Goal: Transaction & Acquisition: Subscribe to service/newsletter

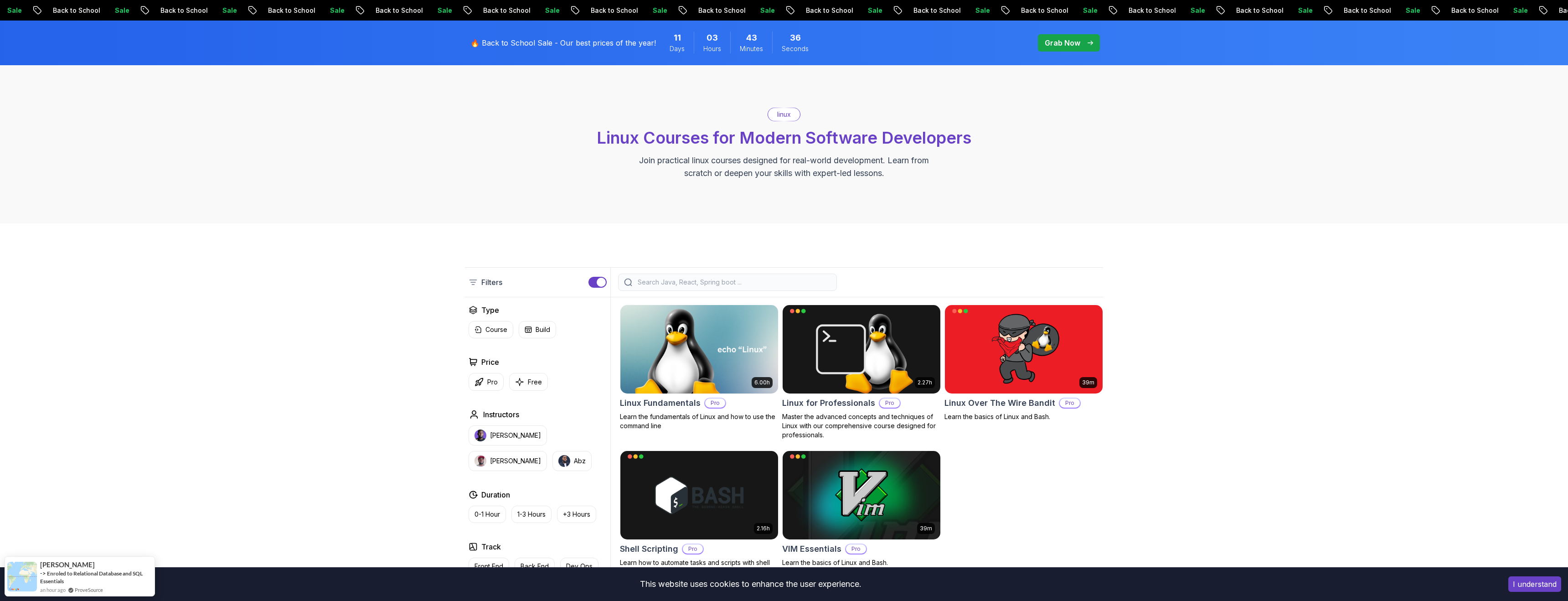
scroll to position [35, 0]
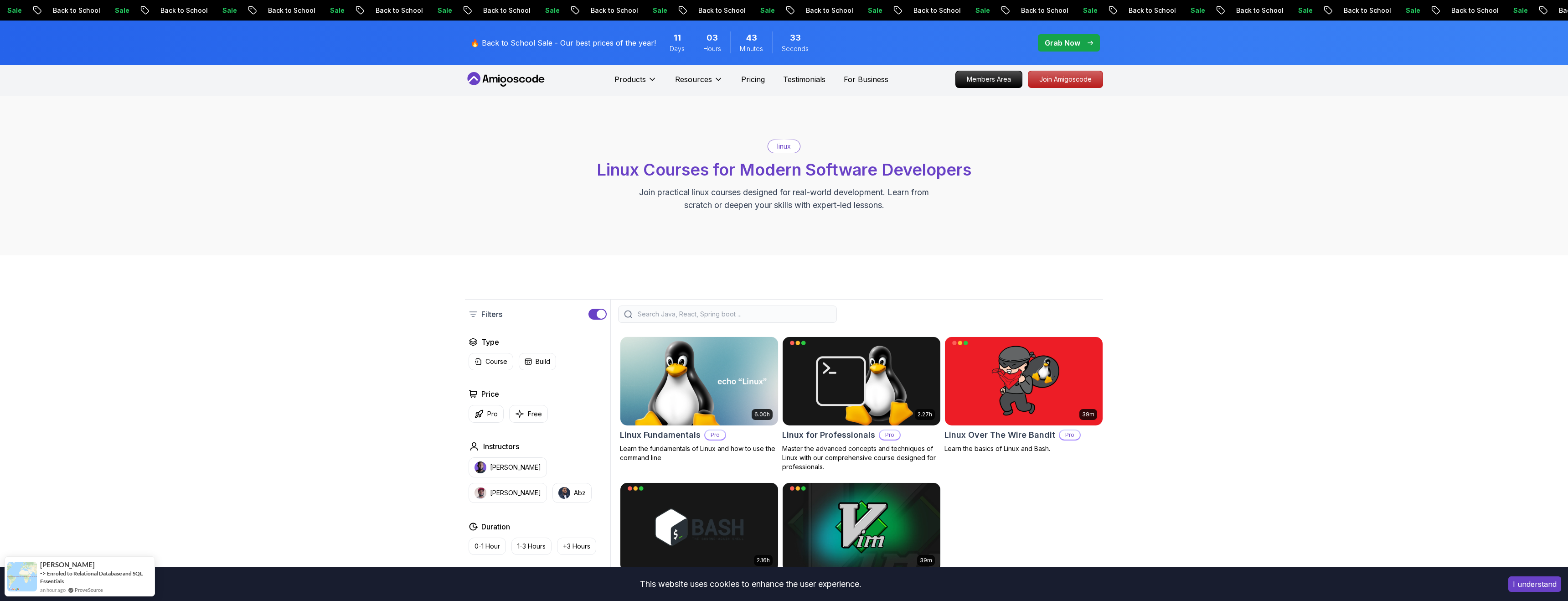
click at [1077, 42] on p "Grab Now" at bounding box center [1063, 42] width 36 height 11
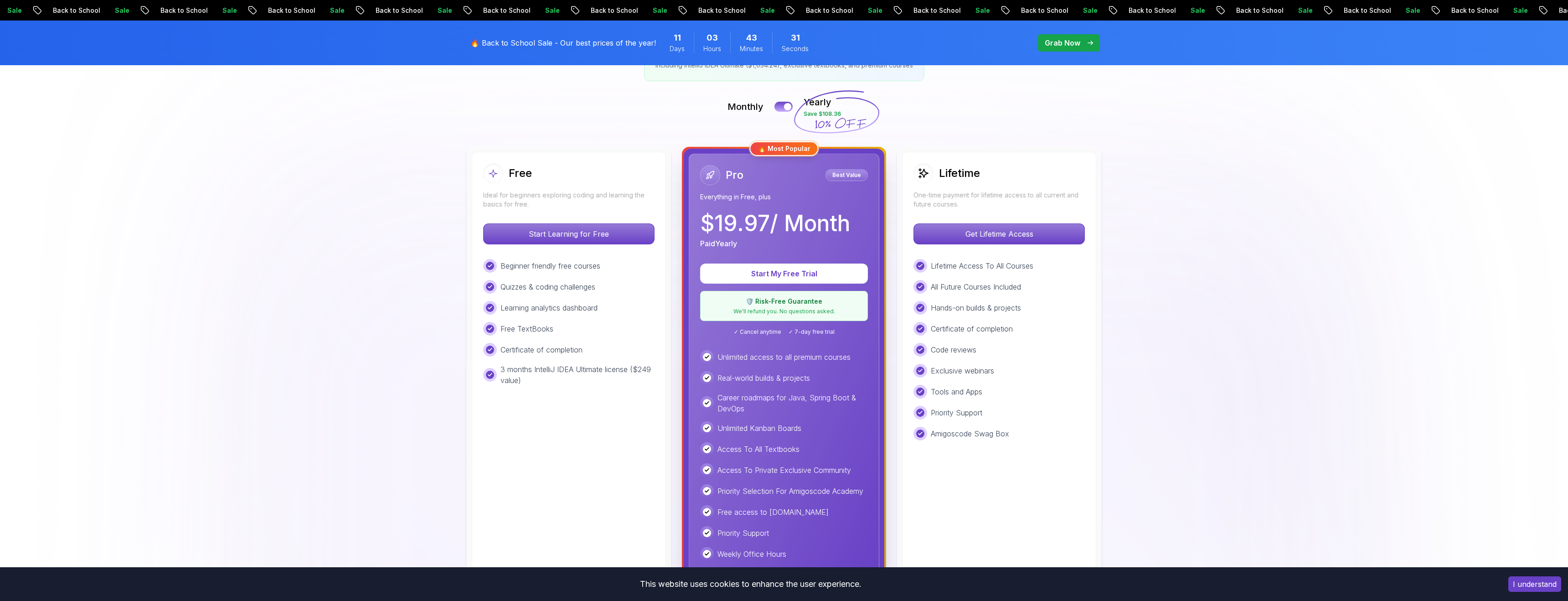
scroll to position [220, 0]
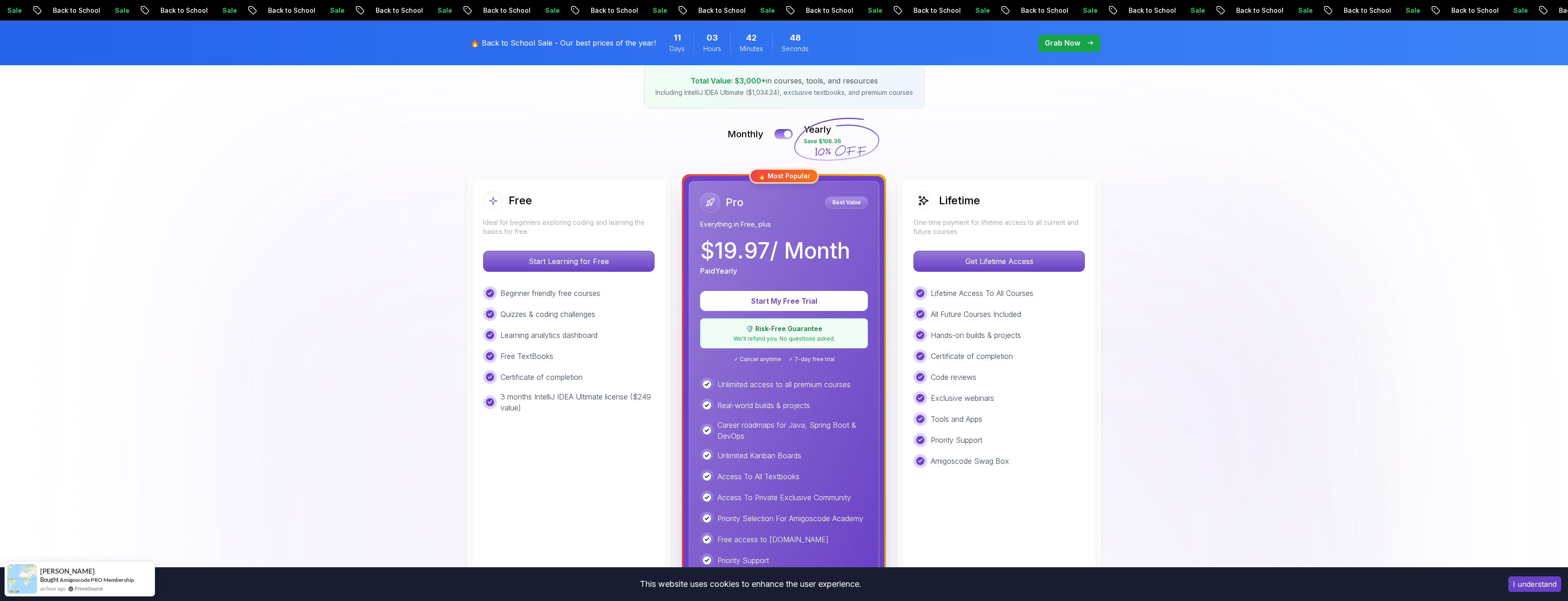
scroll to position [0, 0]
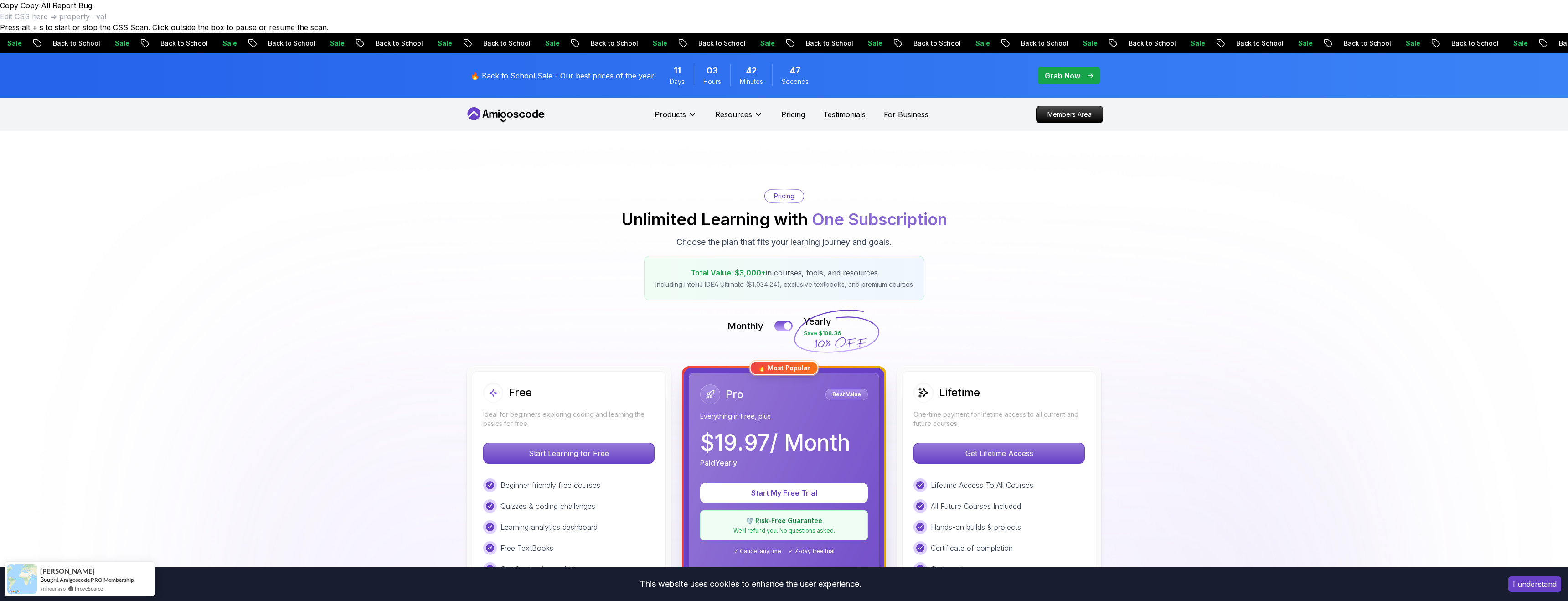
click at [609, 315] on div "Monthly Yearly Save $108.36" at bounding box center [784, 326] width 638 height 22
click at [788, 322] on div at bounding box center [788, 326] width 8 height 8
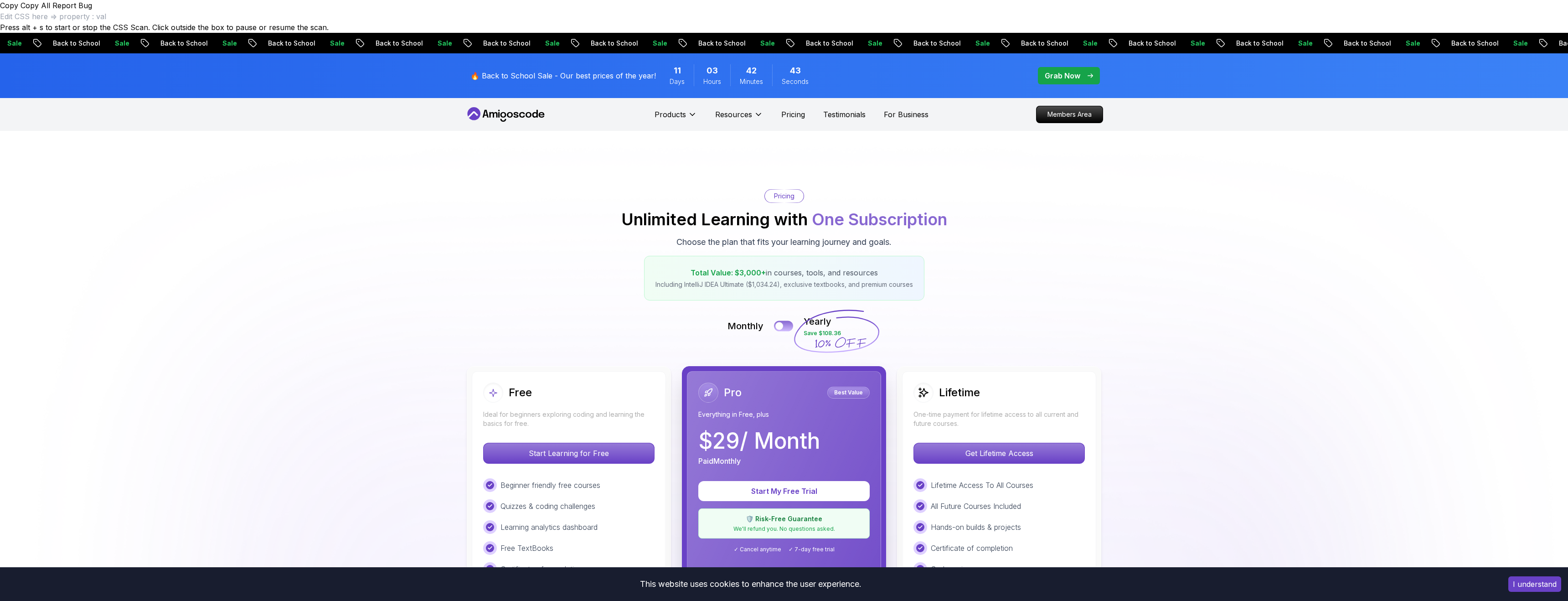
click at [788, 320] on button at bounding box center [783, 325] width 19 height 11
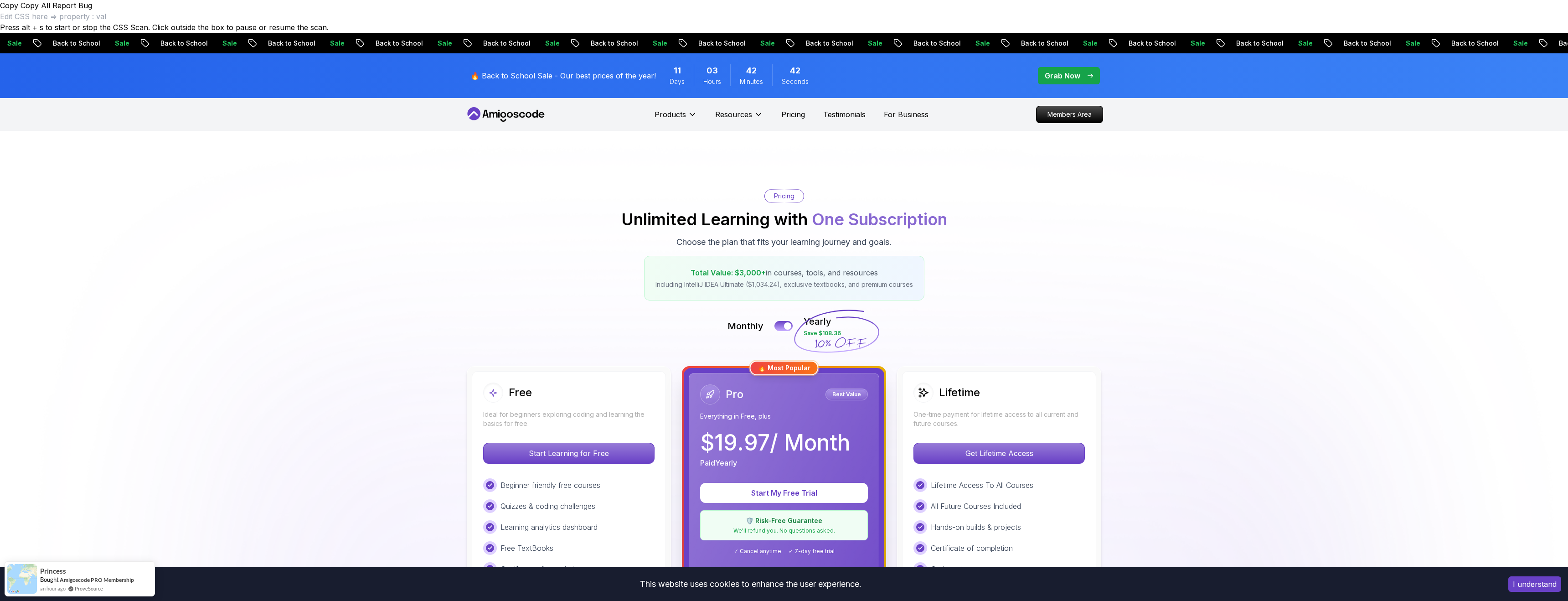
click at [629, 245] on div "Pricing Unlimited Learning with One Subscription Choose the plan that fits your…" at bounding box center [784, 245] width 638 height 111
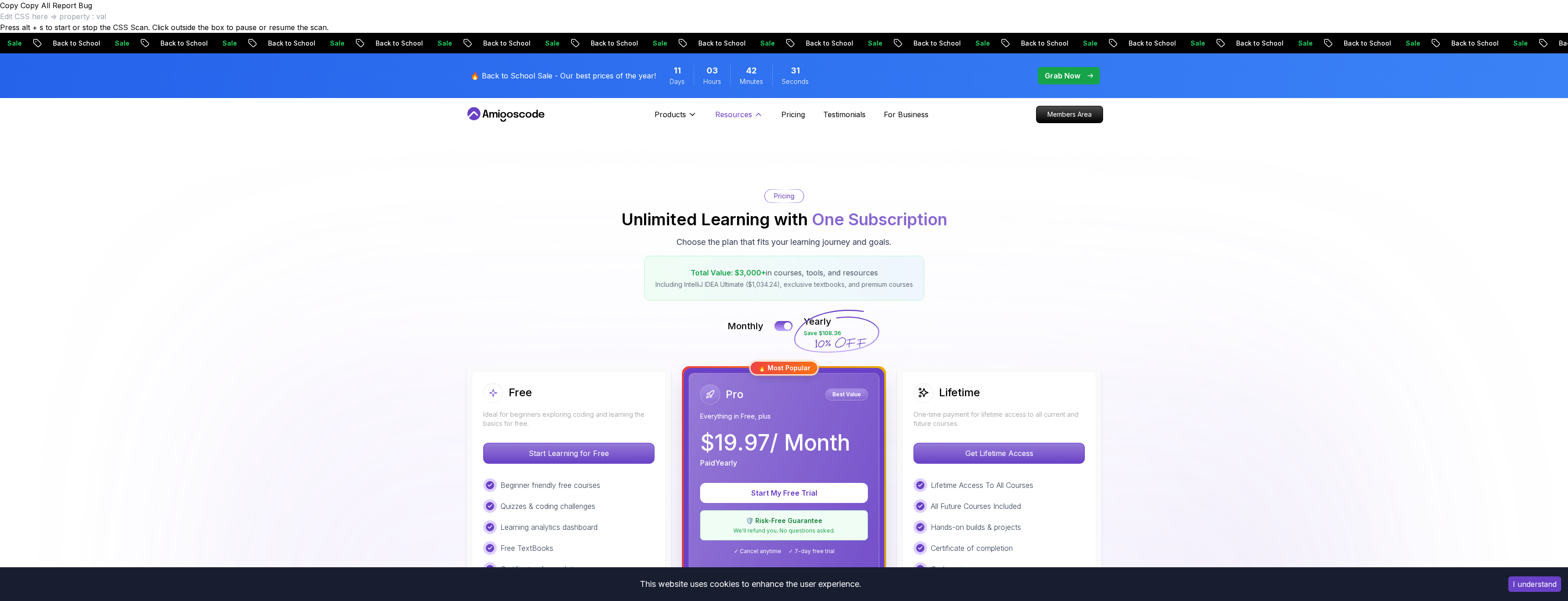
click at [759, 110] on icon at bounding box center [758, 115] width 9 height 9
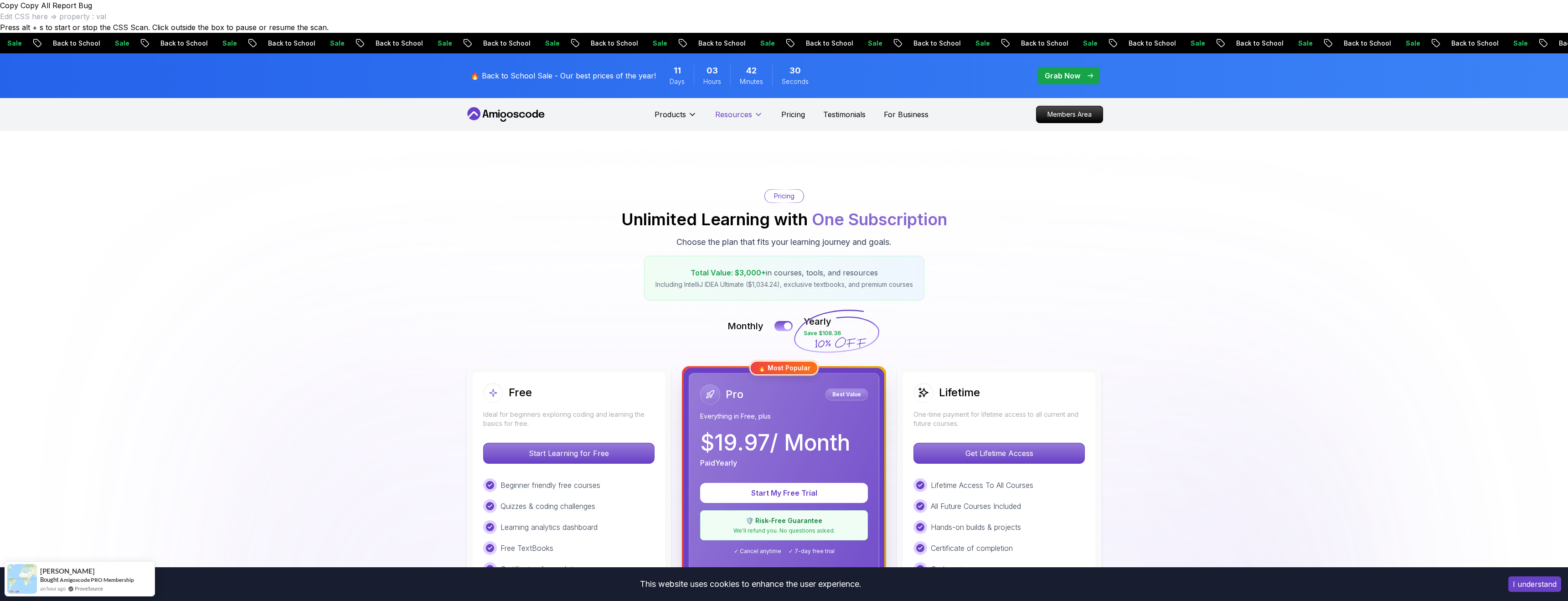
click at [759, 113] on icon at bounding box center [758, 115] width 4 height 3
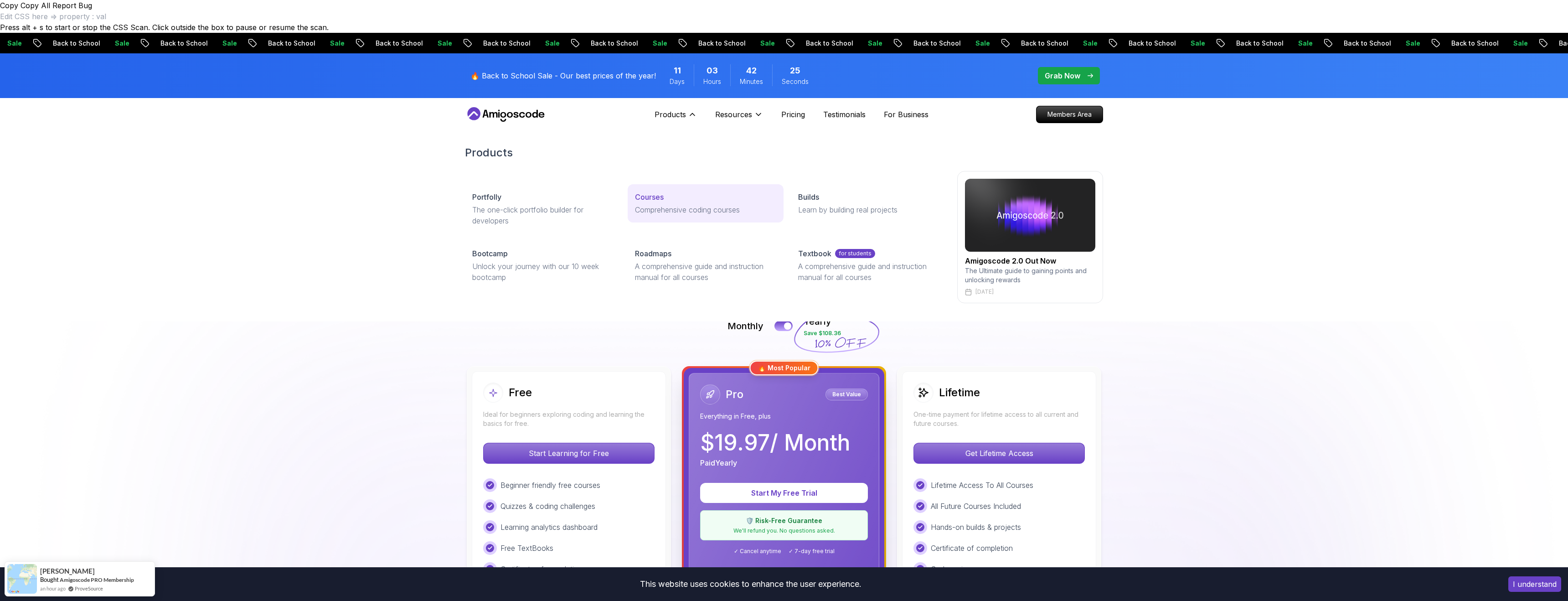
click at [671, 205] on p "Comprehensive coding courses" at bounding box center [705, 210] width 141 height 11
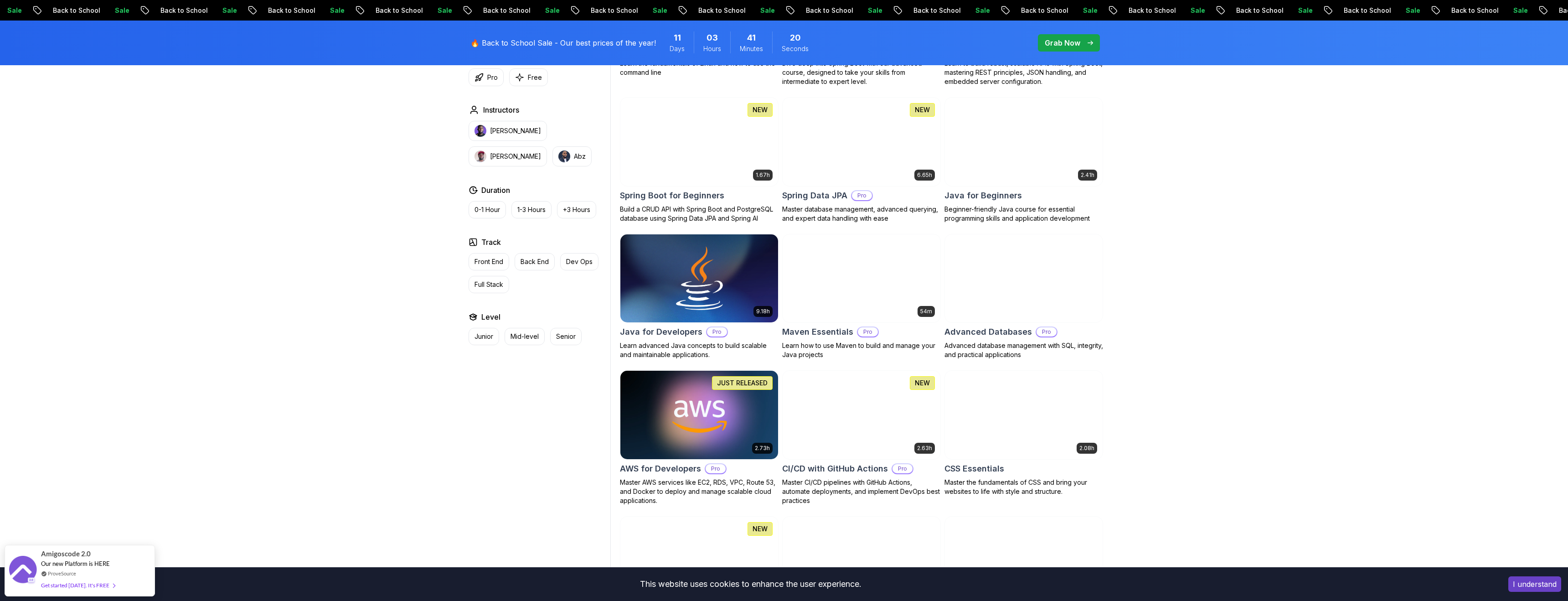
scroll to position [438, 0]
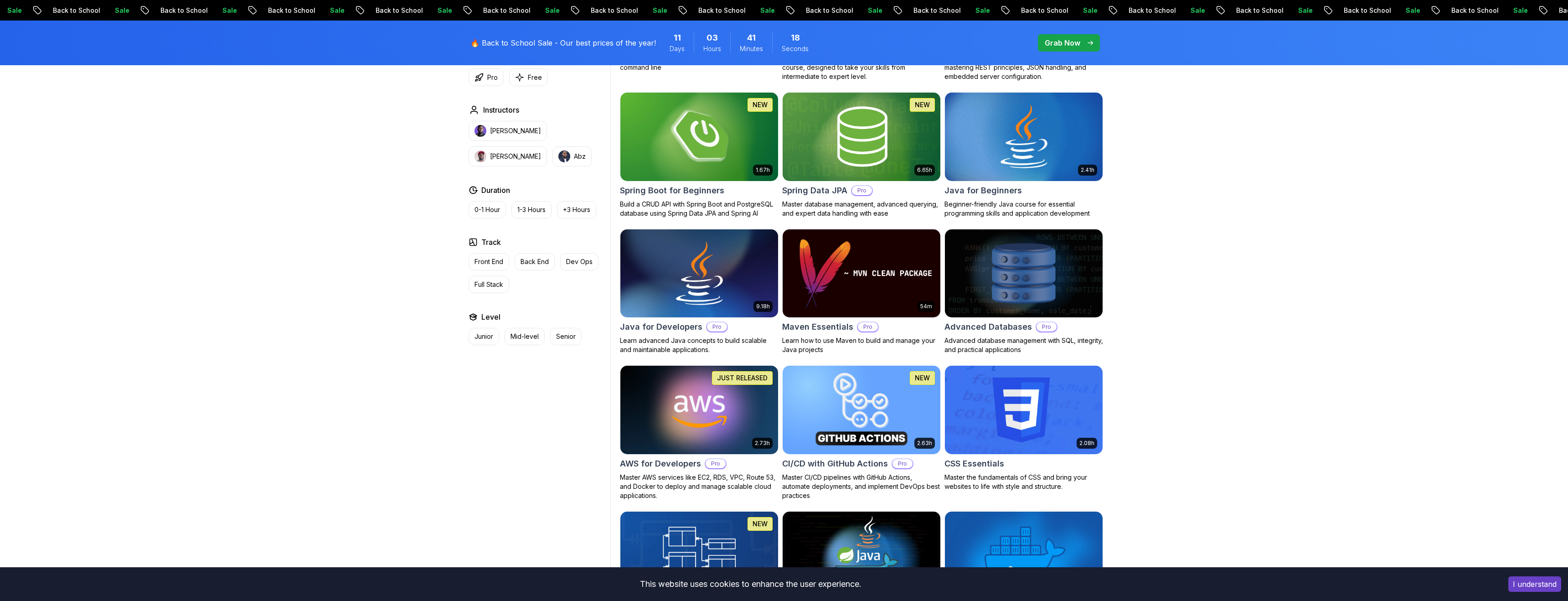
click at [853, 458] on h2 "CI/CD with GitHub Actions" at bounding box center [835, 464] width 106 height 13
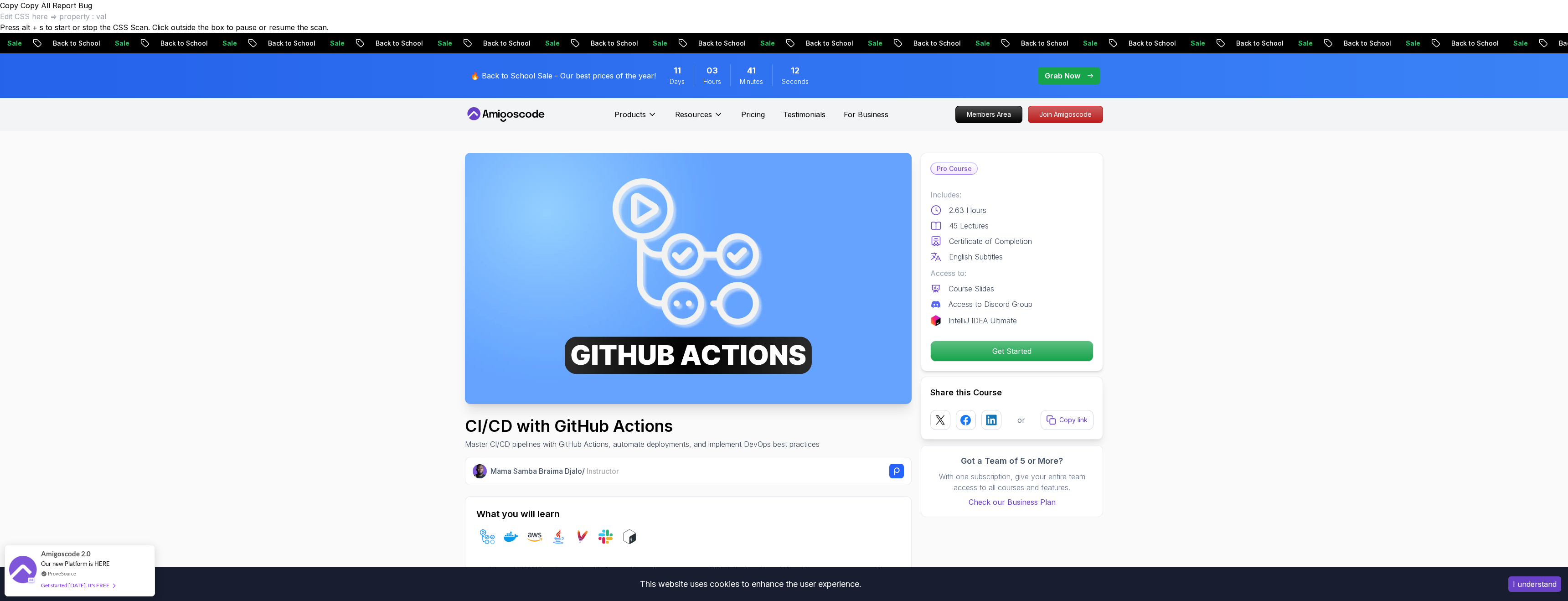
click at [1065, 70] on p "Grab Now" at bounding box center [1063, 76] width 36 height 11
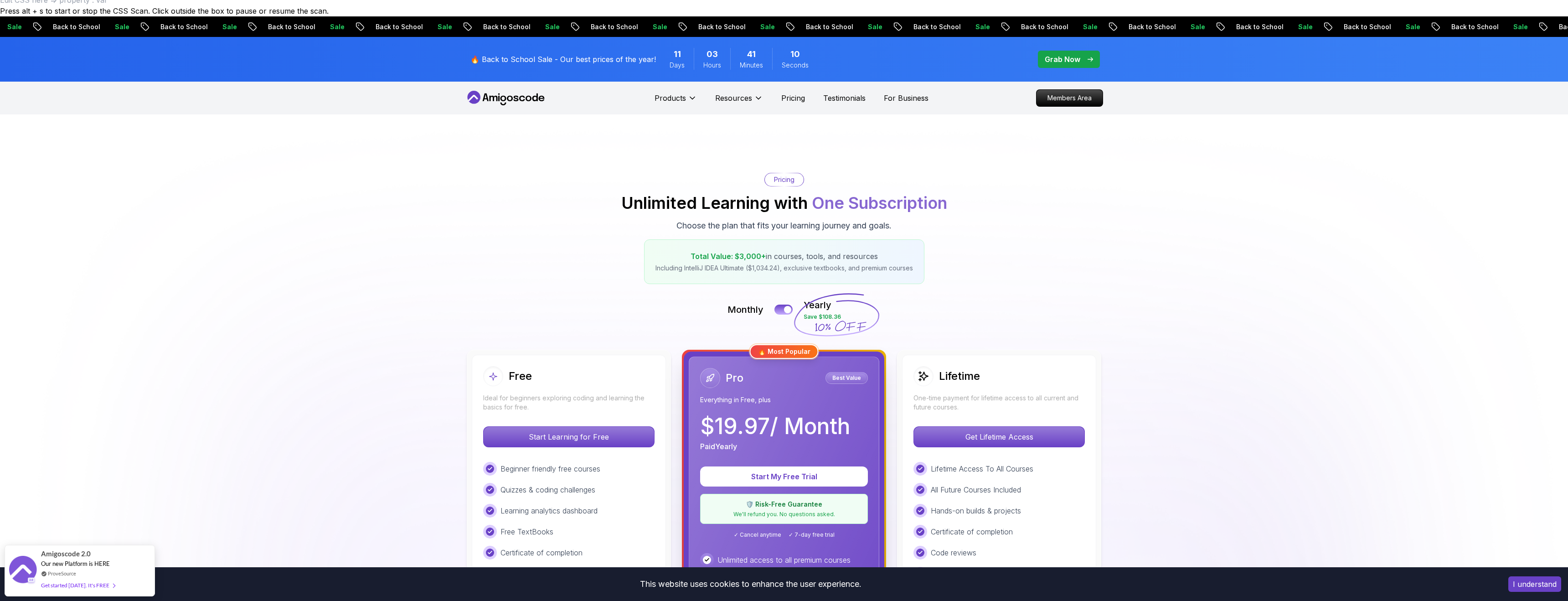
scroll to position [22, 0]
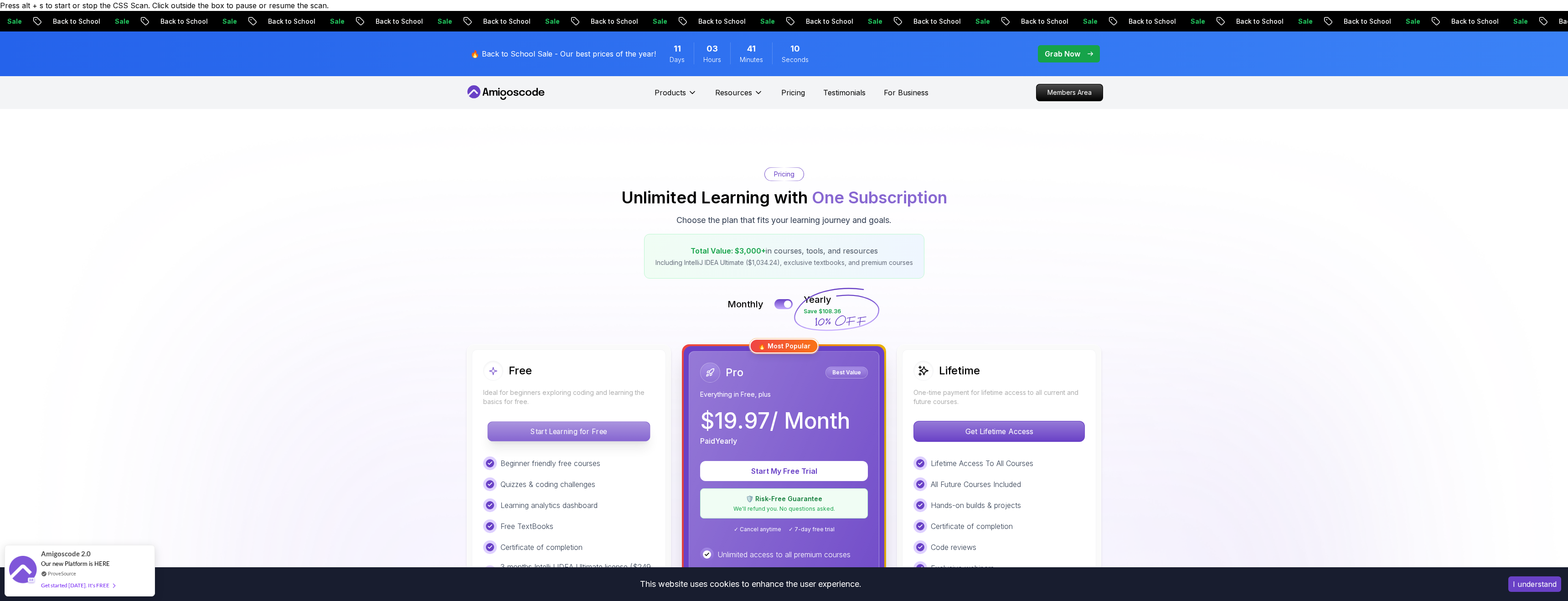
click at [608, 422] on p "Start Learning for Free" at bounding box center [568, 431] width 162 height 19
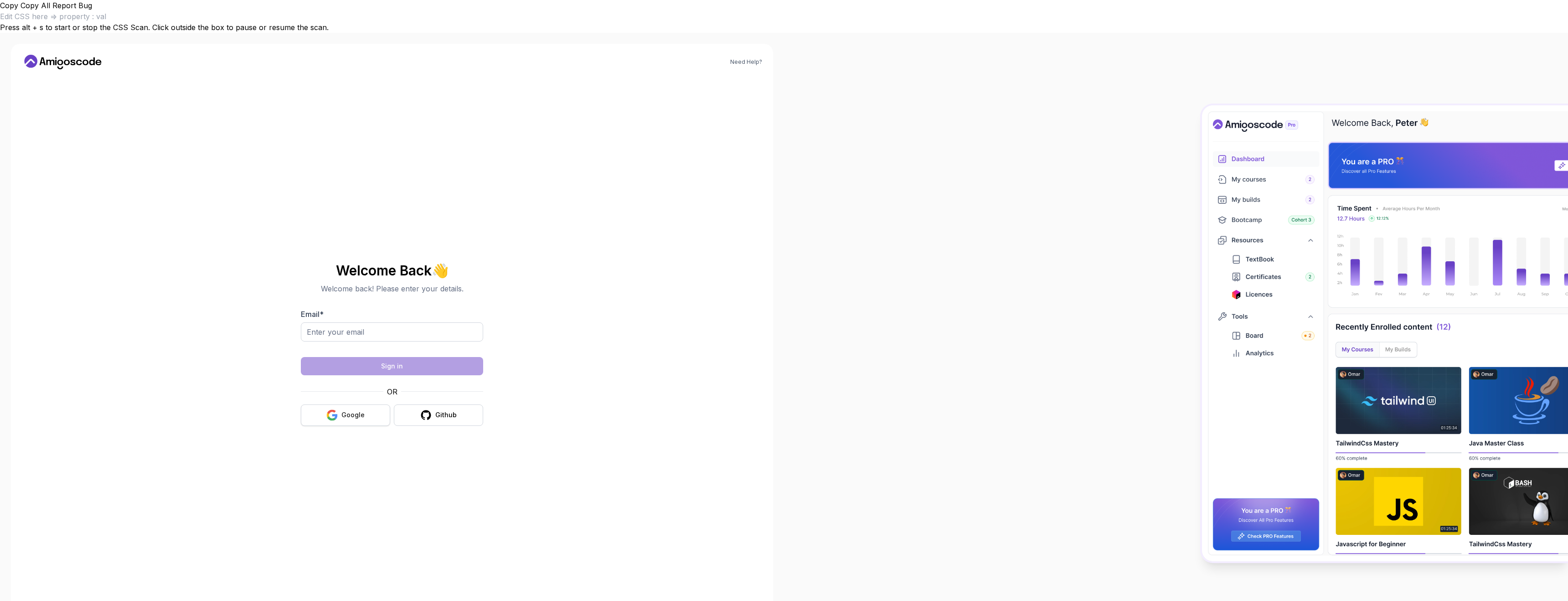
click at [352, 410] on div "Google" at bounding box center [353, 415] width 23 height 9
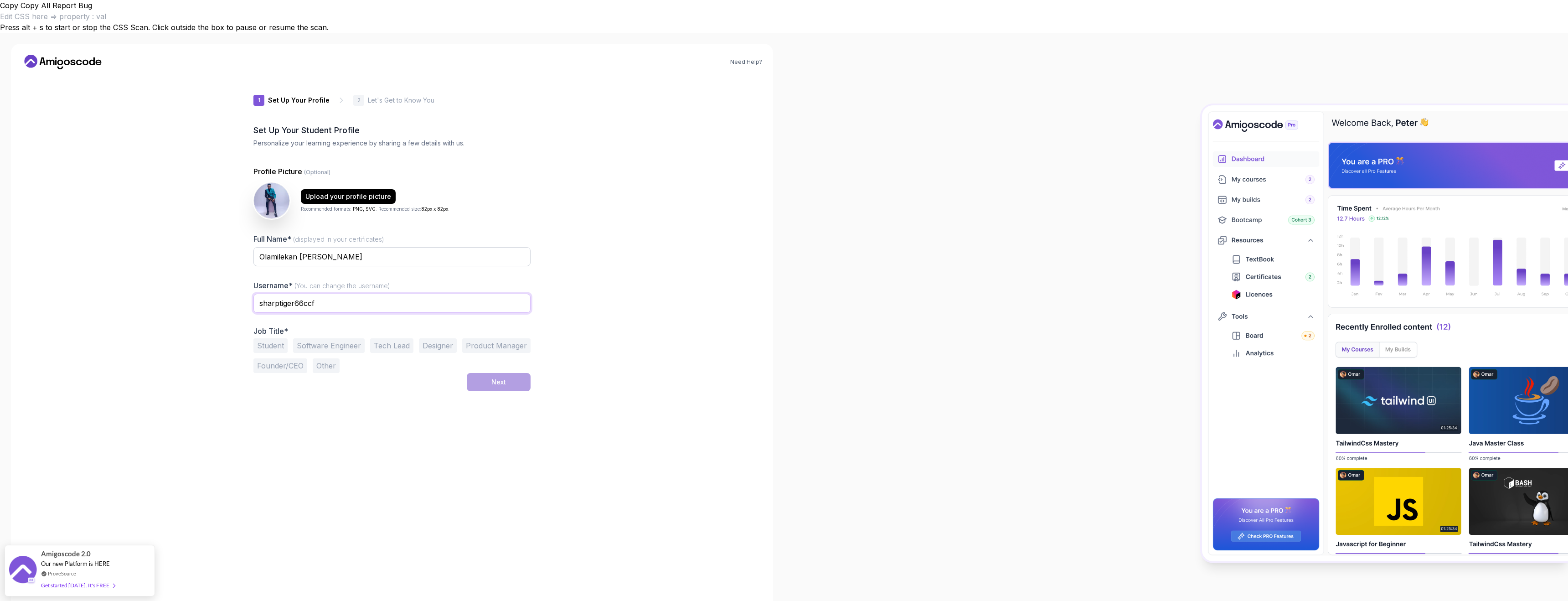
click at [380, 294] on input "sharptiger66ccf" at bounding box center [392, 303] width 277 height 19
click at [317, 339] on button "Software Engineer" at bounding box center [329, 345] width 72 height 14
click at [310, 294] on input "ola" at bounding box center [392, 303] width 277 height 19
type input "P"
click at [421, 441] on div "1 Set Up Your Profile 1 Set Up Your Profile 2 Let's Get to Know You Set Up Your…" at bounding box center [392, 344] width 277 height 536
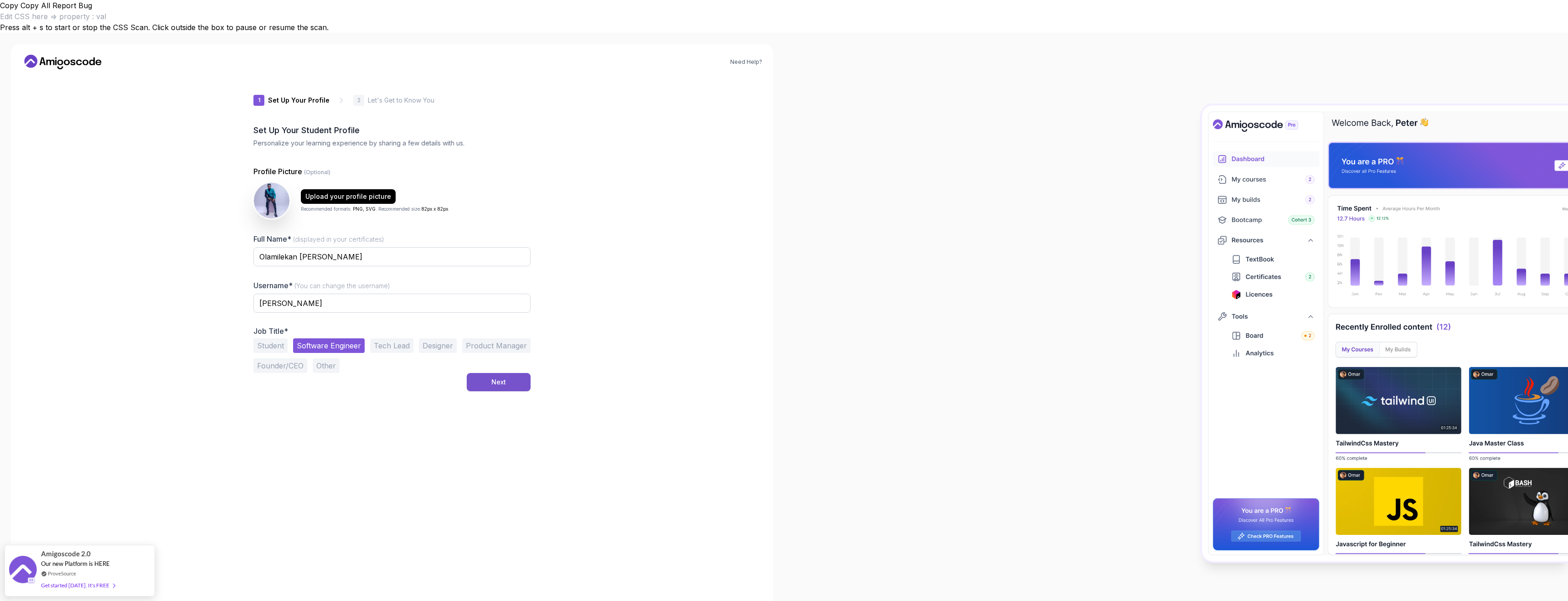
click at [506, 373] on button "Next" at bounding box center [498, 382] width 64 height 18
click at [298, 294] on input "Ola" at bounding box center [392, 303] width 277 height 19
type input "Ola.dev"
click at [373, 426] on div "1 Set Up Your Profile 1 Set Up Your Profile 2 Let's Get to Know You Set Up Your…" at bounding box center [392, 344] width 277 height 536
click at [517, 373] on button "Next" at bounding box center [498, 382] width 64 height 18
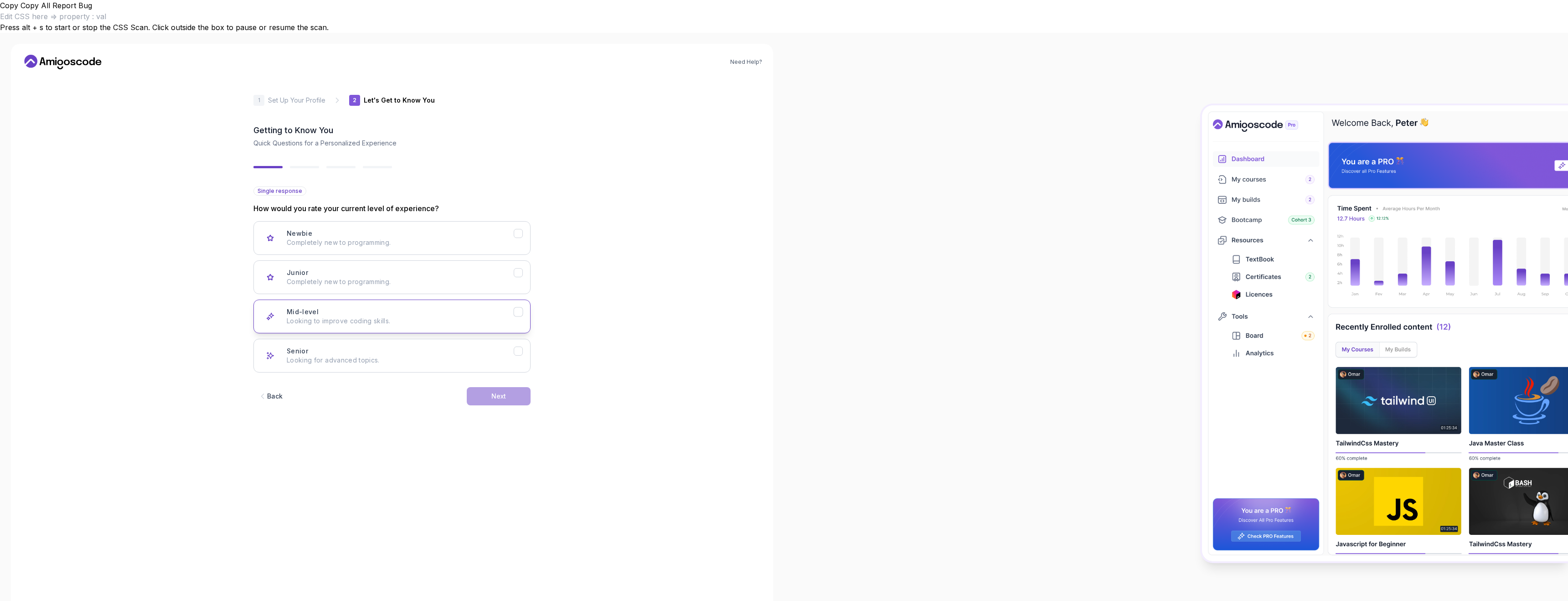
click at [495, 317] on p "Looking to improve coding skills." at bounding box center [400, 321] width 227 height 9
click at [525, 387] on button "Next" at bounding box center [498, 396] width 64 height 18
click at [507, 268] on div "Frontend Development HTML, CSS, JavaScript, React" at bounding box center [400, 277] width 227 height 18
click at [510, 387] on button "Next" at bounding box center [498, 396] width 64 height 18
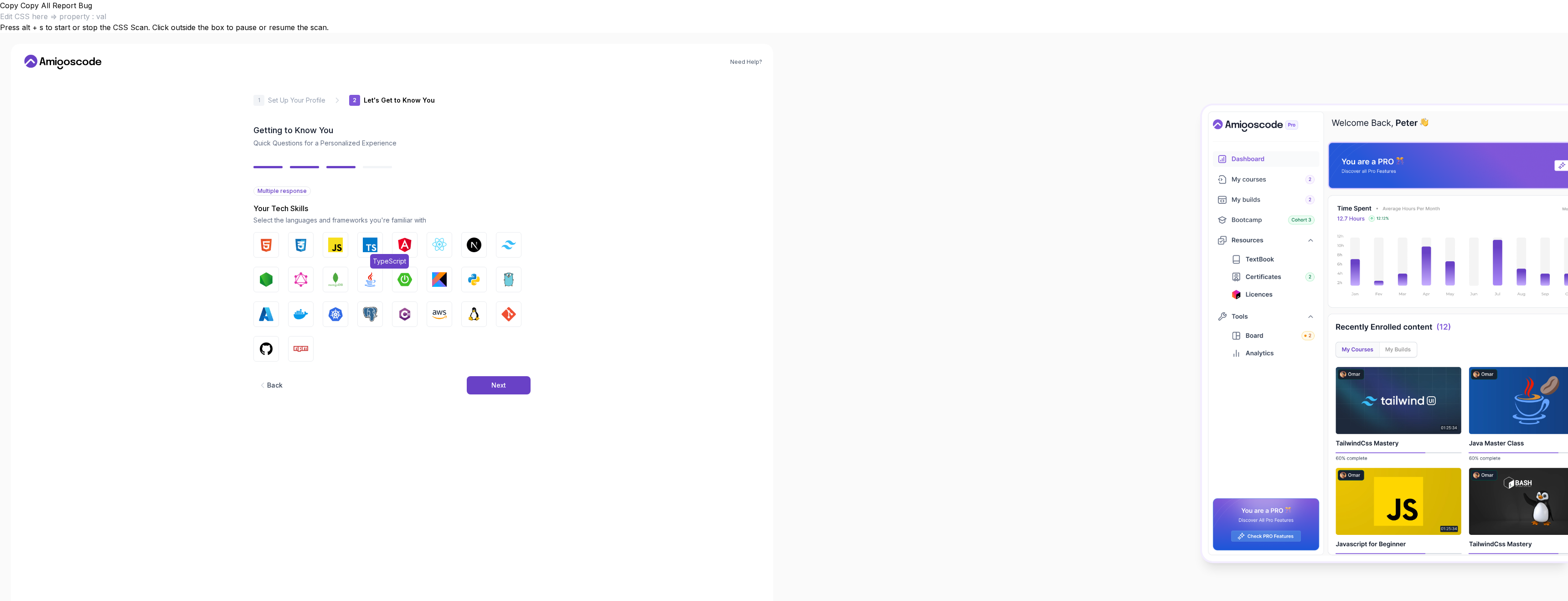
click at [375, 237] on img "button" at bounding box center [370, 244] width 14 height 14
click at [435, 237] on img "button" at bounding box center [439, 244] width 14 height 14
click at [474, 237] on img "button" at bounding box center [474, 244] width 14 height 14
click at [508, 240] on img "button" at bounding box center [508, 245] width 14 height 9
click at [338, 272] on img "button" at bounding box center [335, 279] width 14 height 14
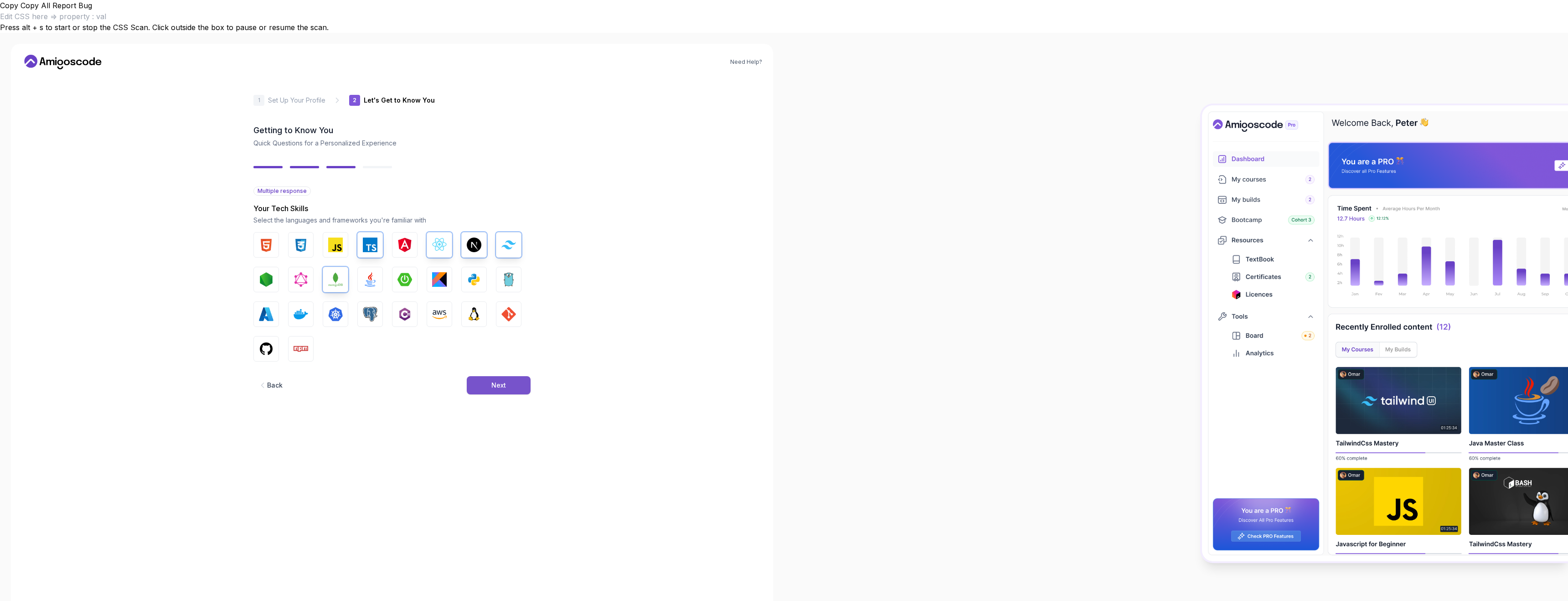
click at [486, 376] on button "Next" at bounding box center [498, 385] width 64 height 18
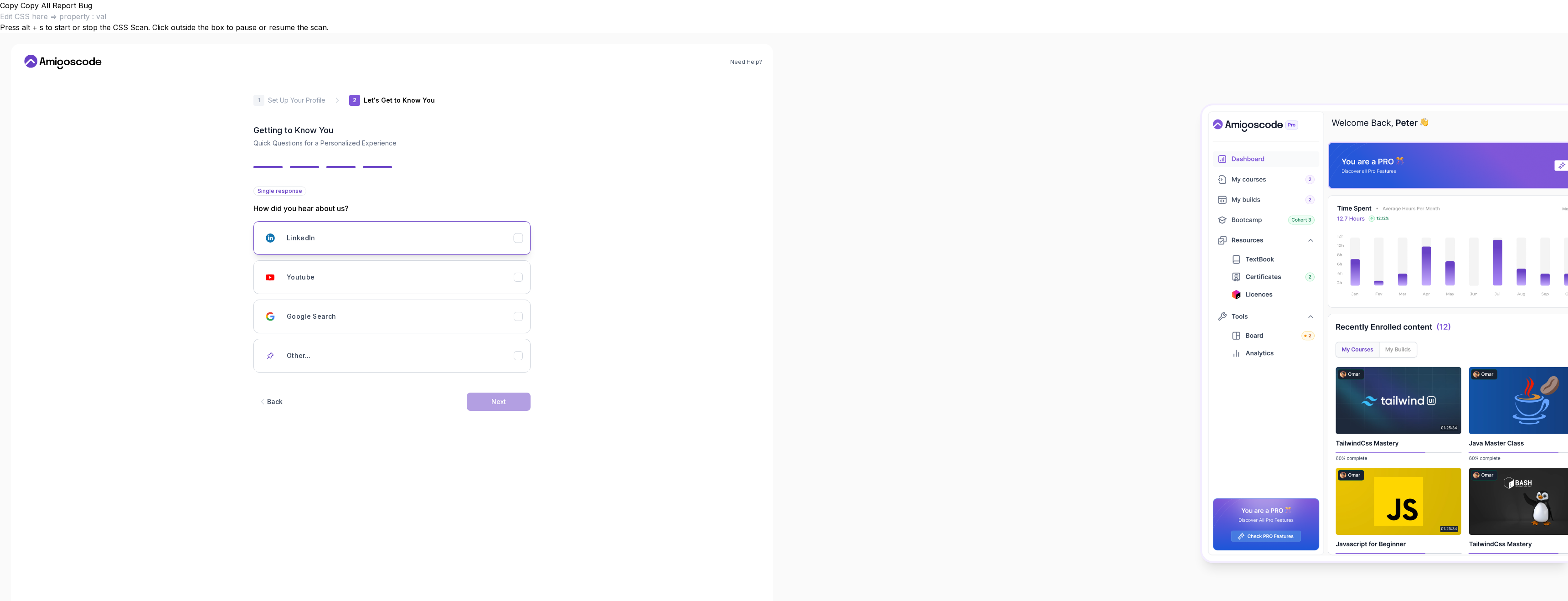
click at [418, 229] on div "LinkedIn" at bounding box center [400, 238] width 227 height 18
click at [408, 268] on div "Youtube" at bounding box center [400, 277] width 227 height 18
click at [509, 393] on button "Next" at bounding box center [498, 402] width 64 height 18
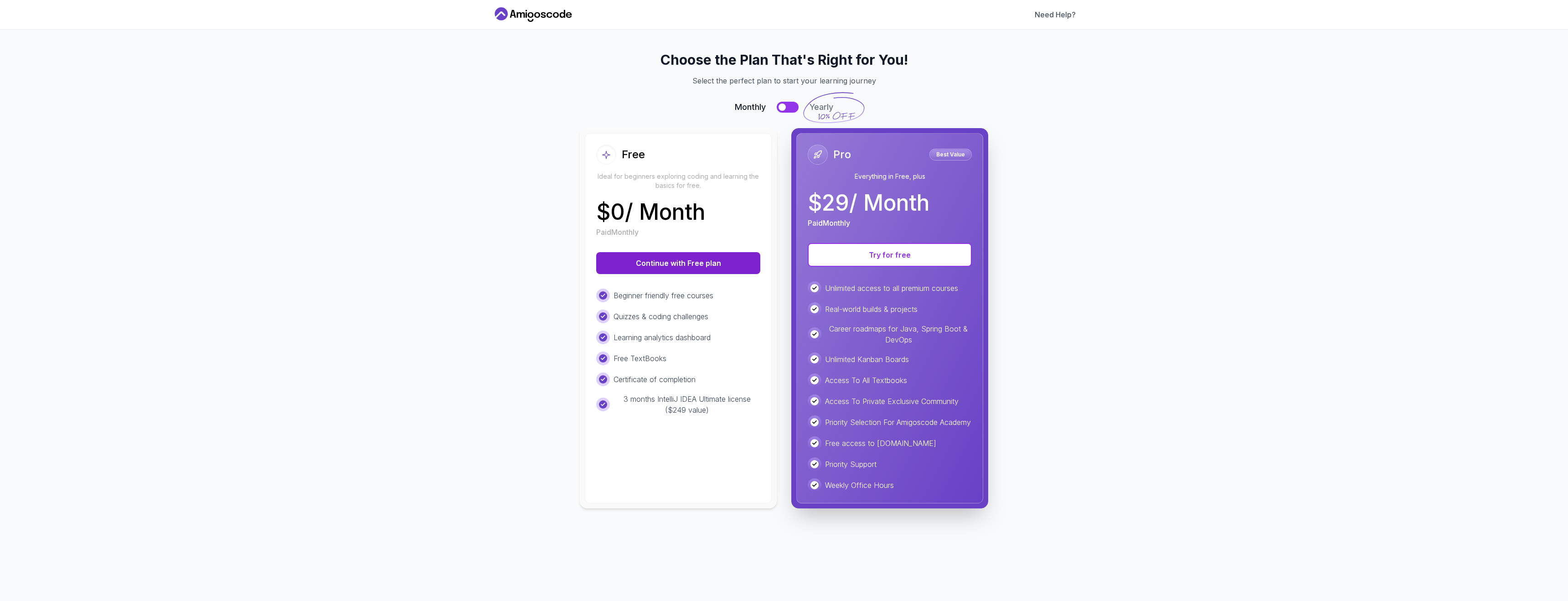
click at [699, 267] on button "Continue with Free plan" at bounding box center [678, 263] width 164 height 22
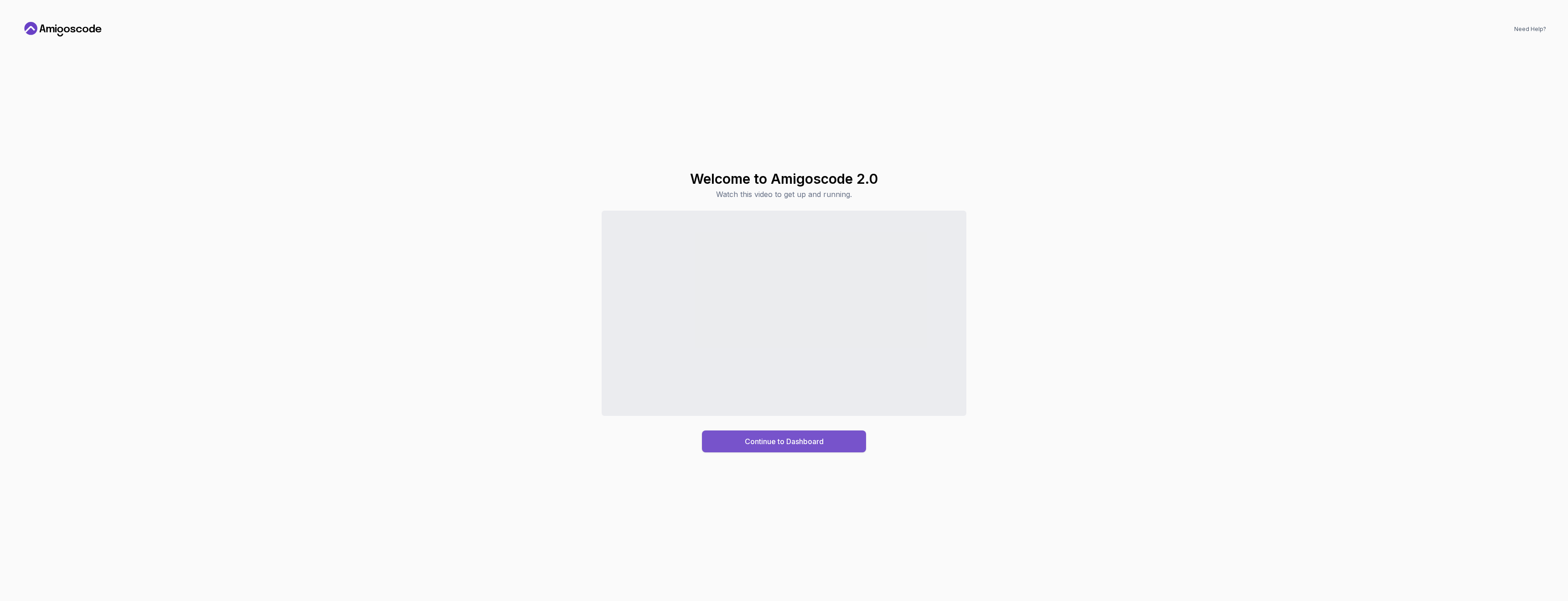
click at [787, 444] on div "Continue to Dashboard" at bounding box center [784, 441] width 79 height 11
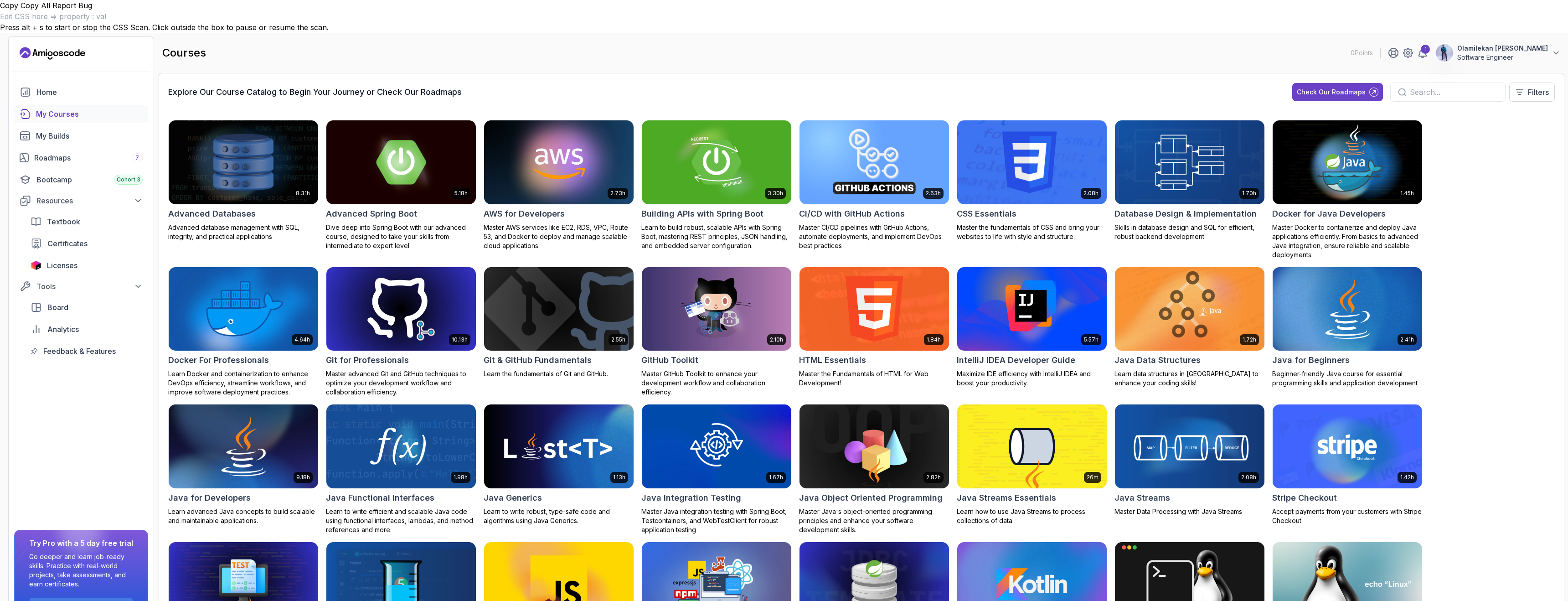
click at [1162, 37] on div "courses 0 Points 1 Olamilekan Daramola Software Engineer" at bounding box center [861, 53] width 1406 height 33
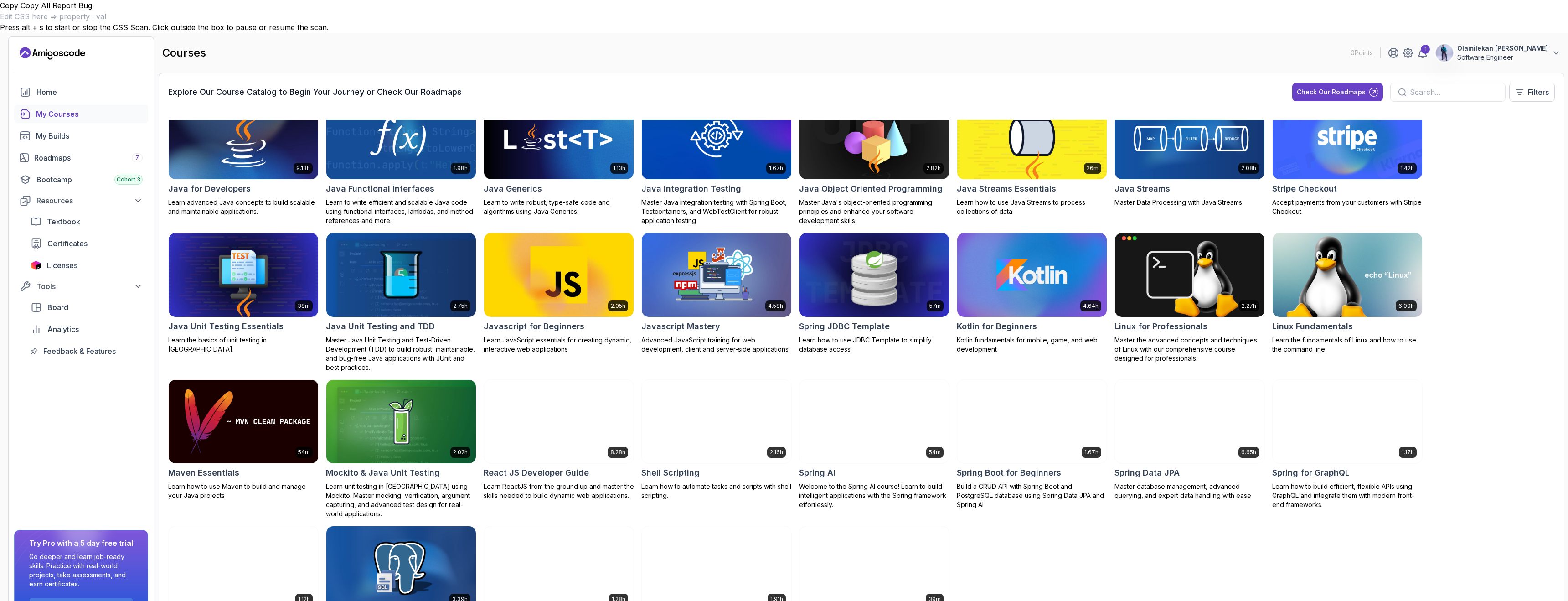
scroll to position [356, 0]
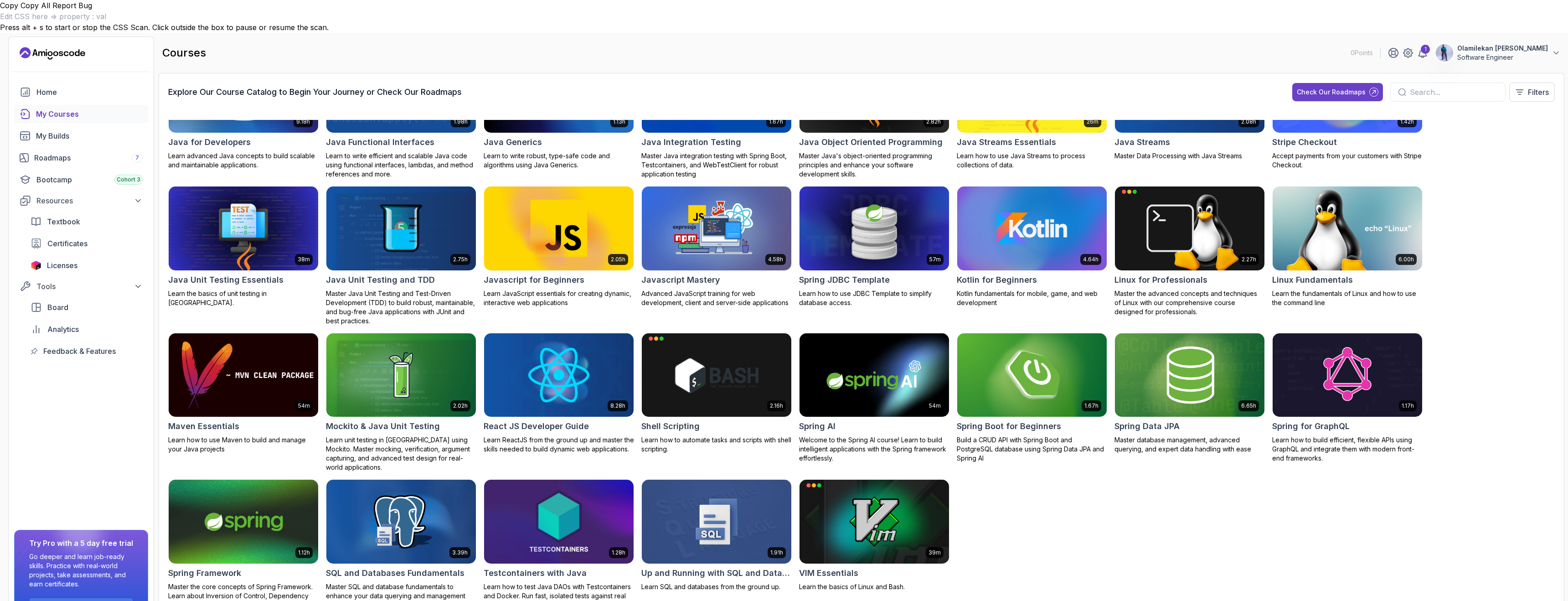
click at [196, 420] on h2 "Maven Essentials" at bounding box center [203, 426] width 71 height 13
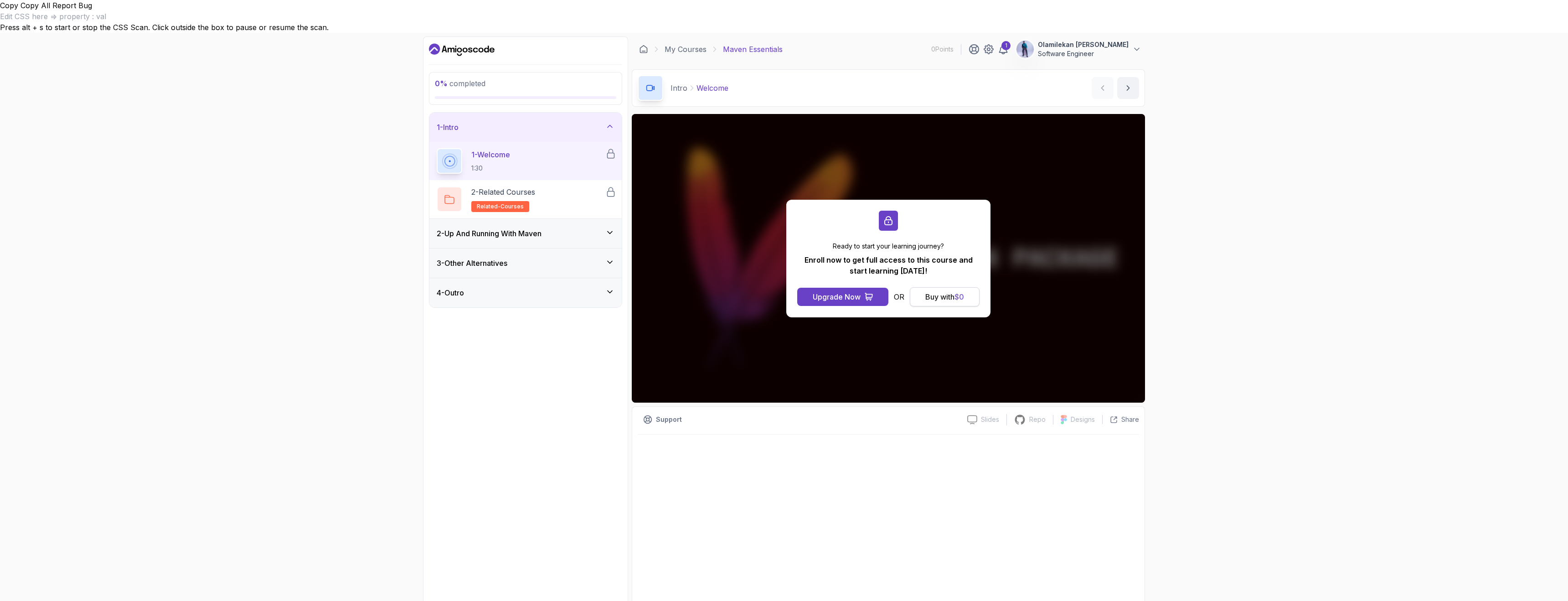
click at [943, 291] on div "Buy with $ 0" at bounding box center [945, 296] width 39 height 11
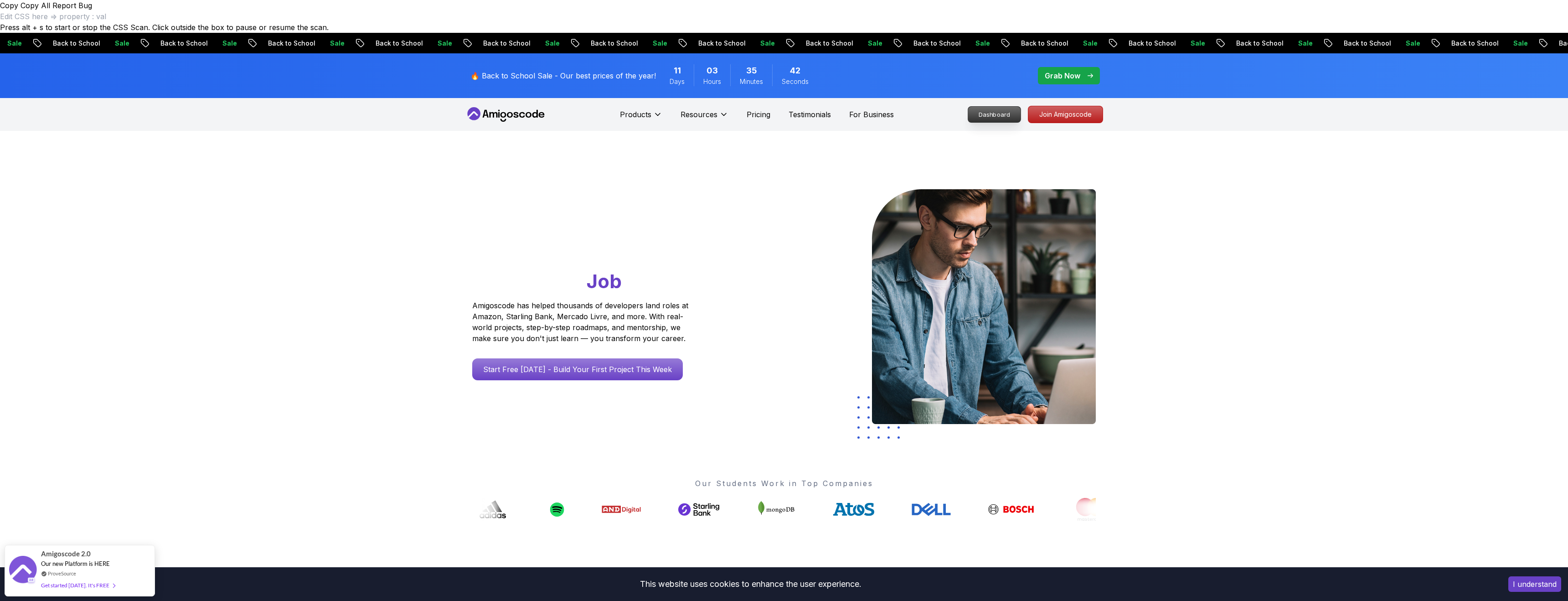
click at [997, 107] on p "Dashboard" at bounding box center [994, 115] width 52 height 16
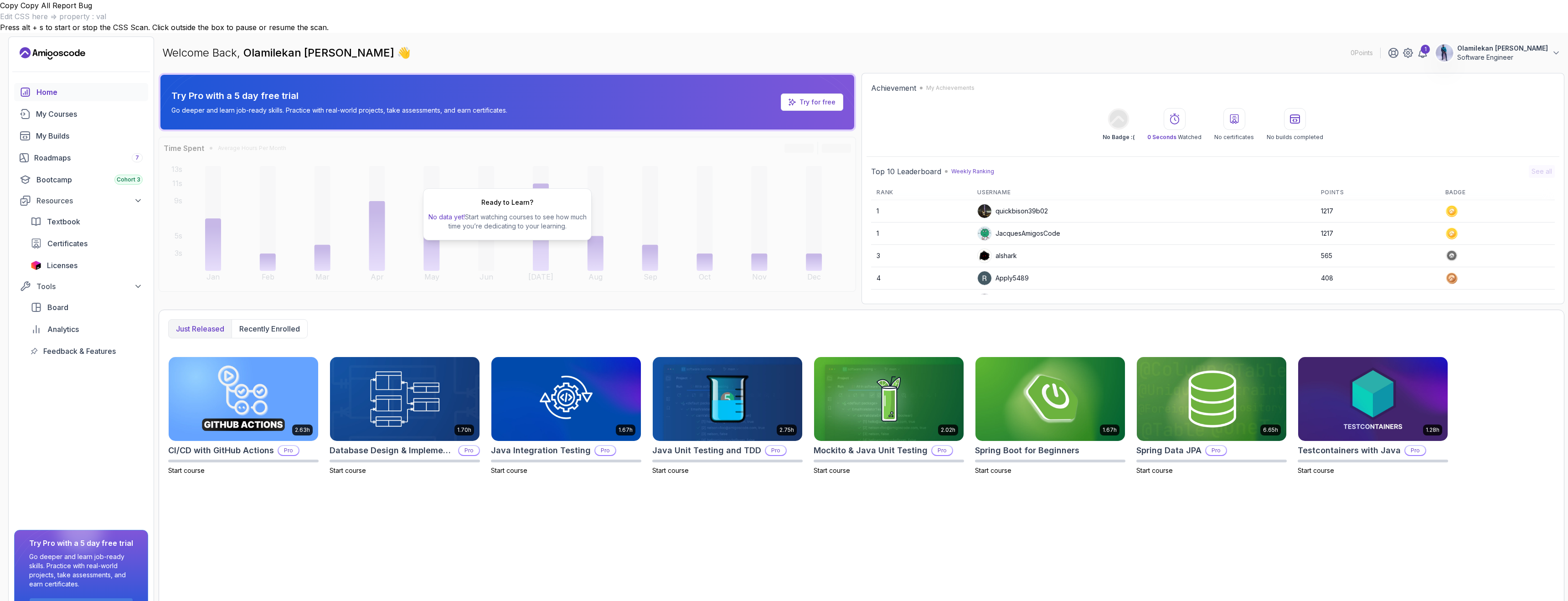
click at [454, 531] on div "Just released Recently enrolled 2.63h CI/CD with GitHub Actions Pro Start cours…" at bounding box center [861, 469] width 1406 height 320
click at [47, 152] on div "Roadmaps 7" at bounding box center [88, 157] width 108 height 11
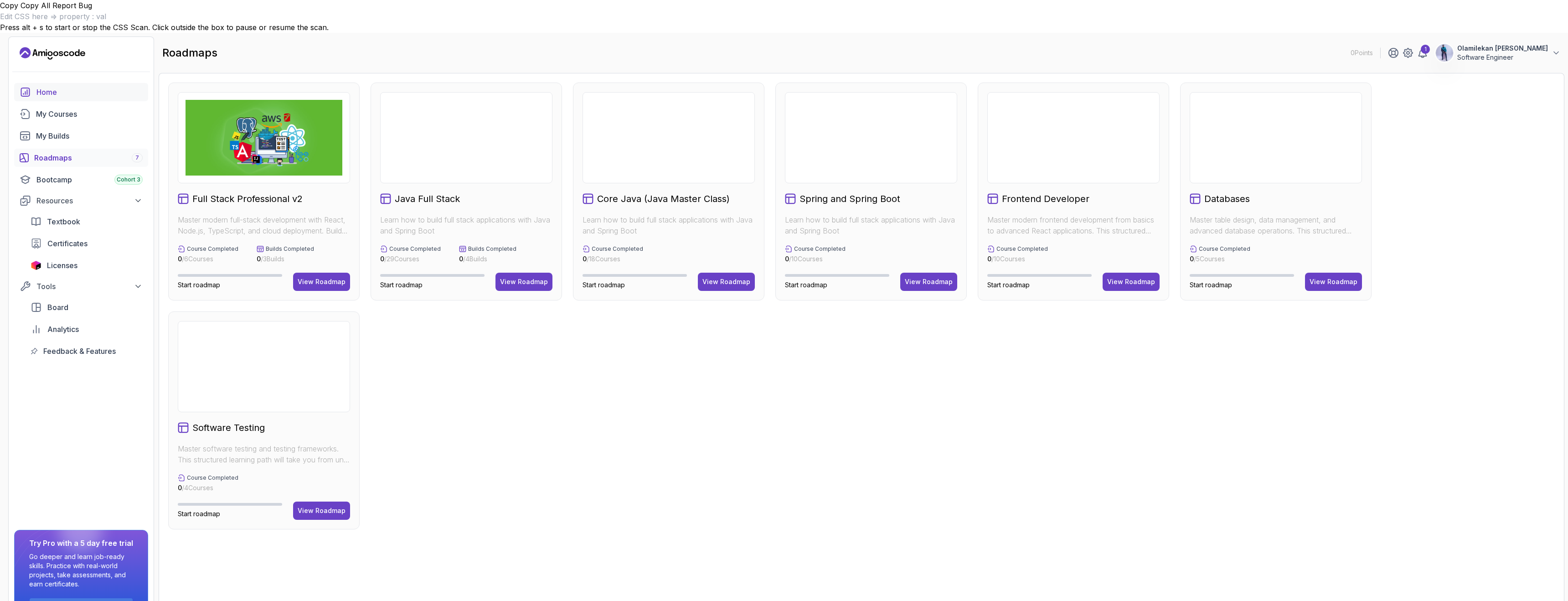
click at [53, 83] on link "Home" at bounding box center [81, 92] width 134 height 18
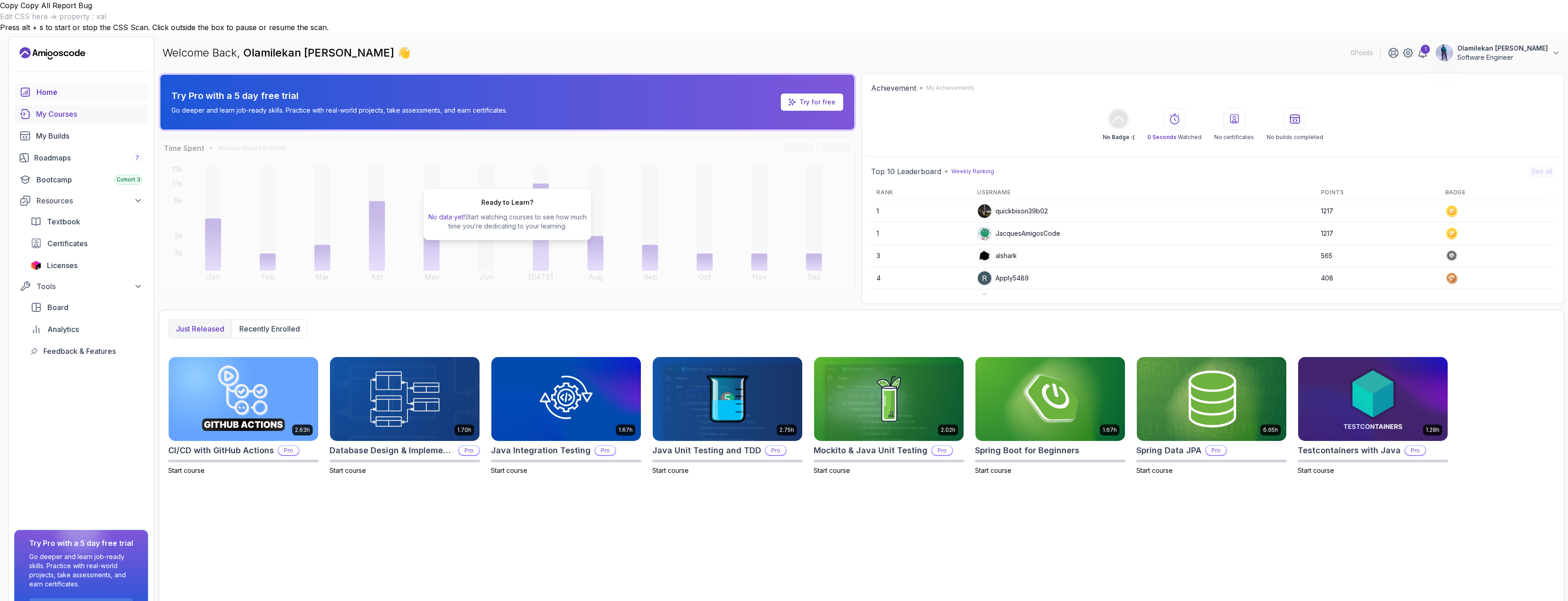
click at [65, 105] on link "My Courses" at bounding box center [81, 114] width 134 height 18
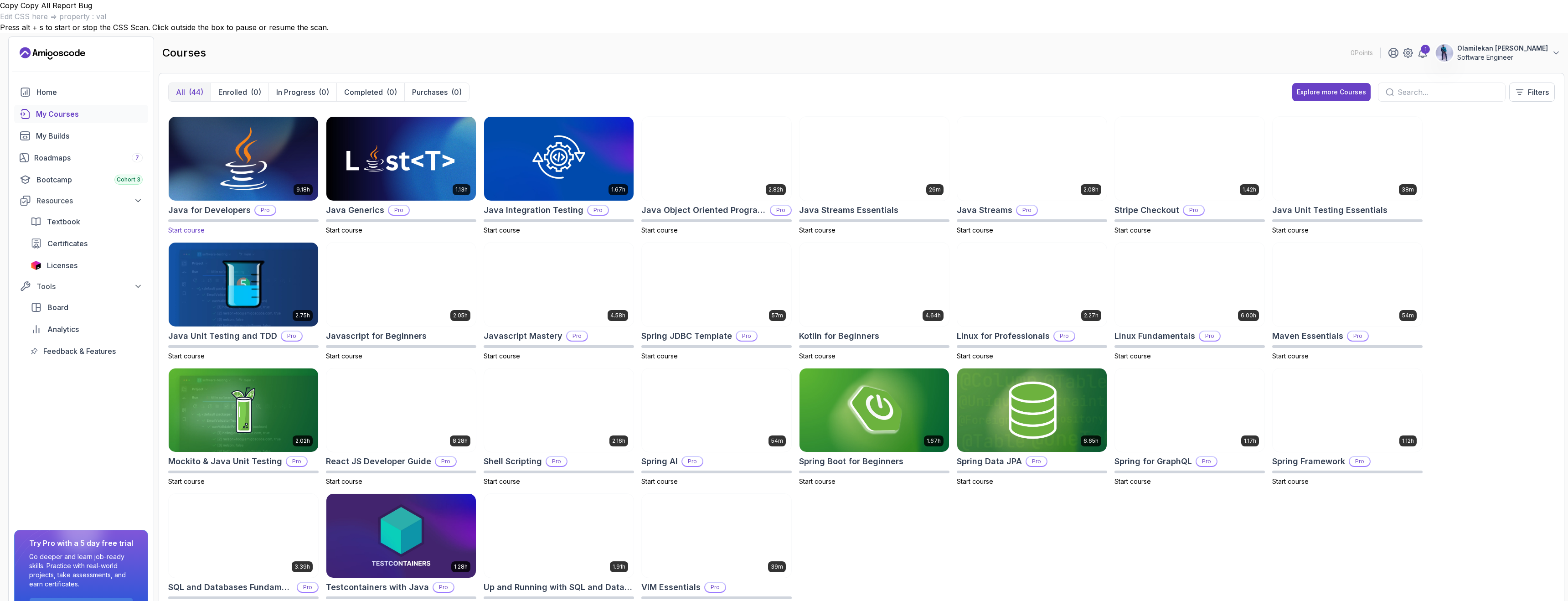
scroll to position [246, 0]
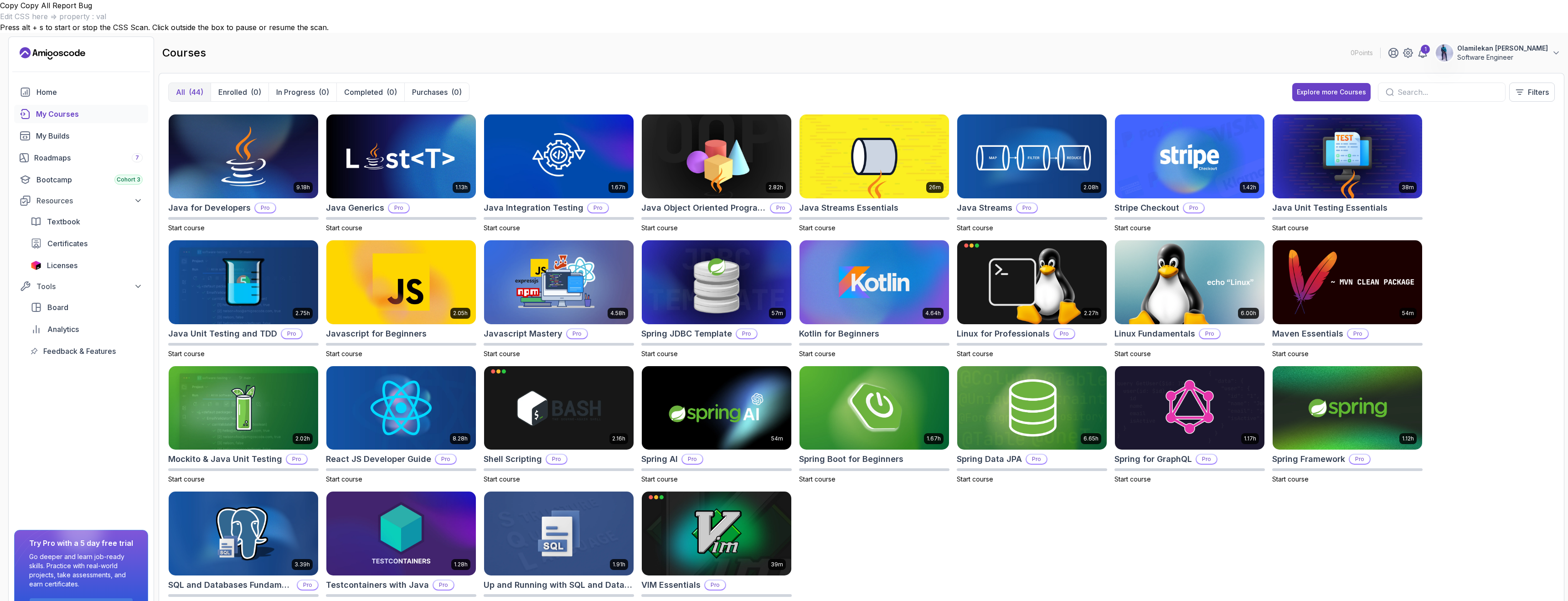
click at [923, 527] on div "8.31h Advanced Databases Pro Start course 5.18h Advanced Spring Boot Pro Start …" at bounding box center [861, 364] width 1387 height 512
